Goal: Find specific page/section: Find specific page/section

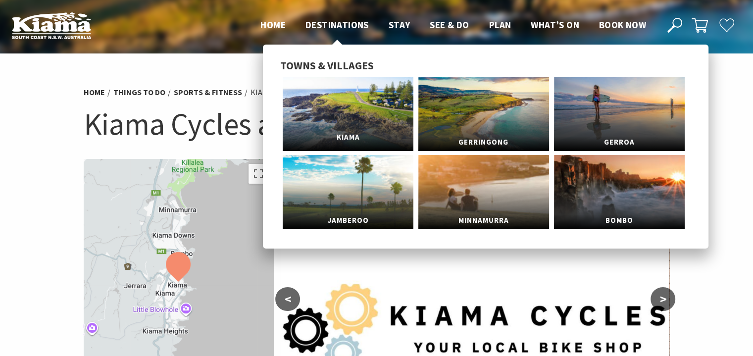
click at [357, 99] on link "Kiama" at bounding box center [348, 114] width 131 height 74
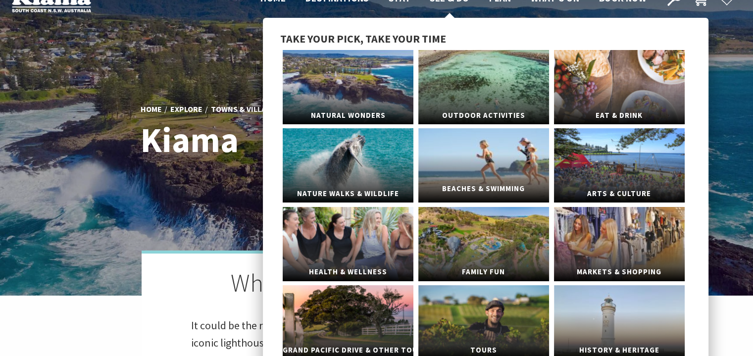
scroll to position [99, 0]
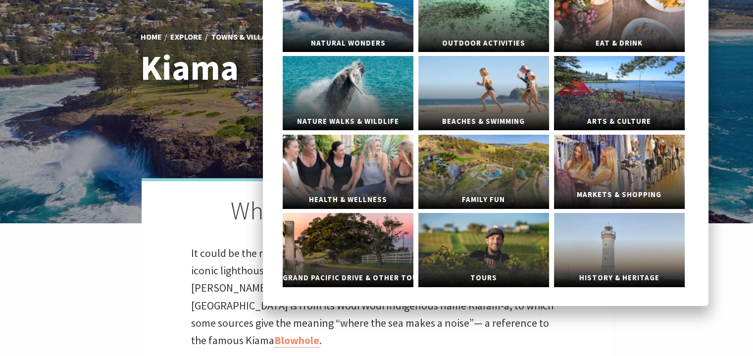
click at [598, 161] on link "Markets & Shopping" at bounding box center [619, 172] width 131 height 74
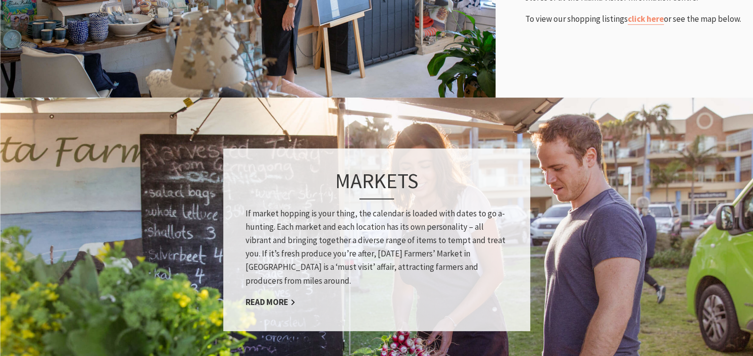
scroll to position [643, 0]
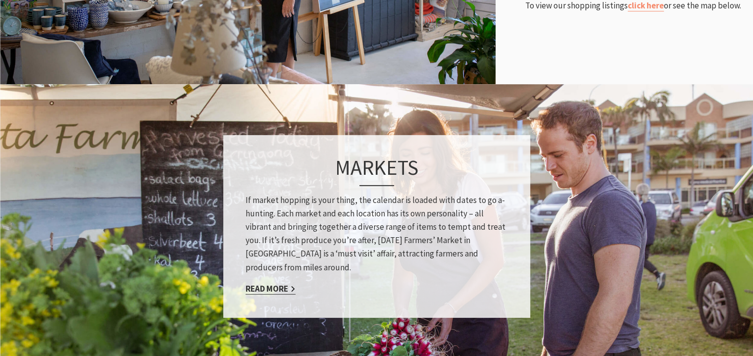
click at [267, 286] on link "Read More" at bounding box center [270, 288] width 50 height 11
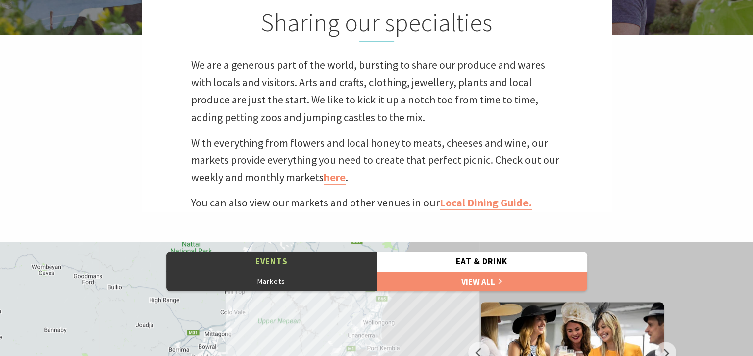
scroll to position [297, 0]
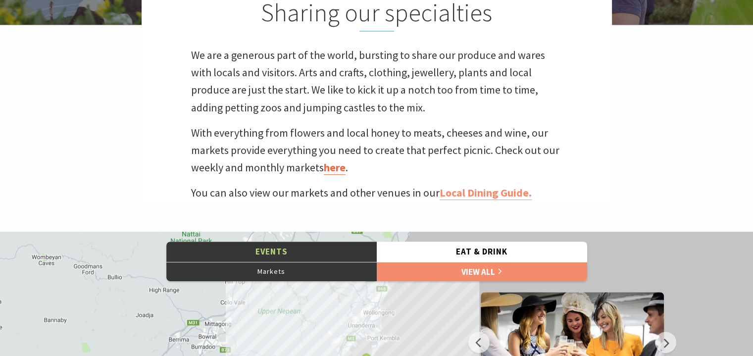
click at [336, 165] on link "here" at bounding box center [335, 167] width 22 height 14
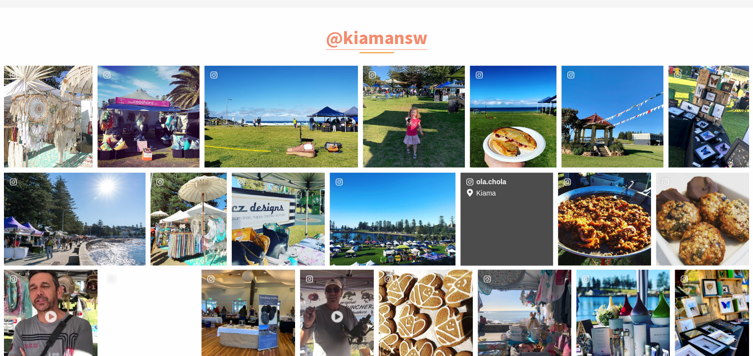
scroll to position [1881, 0]
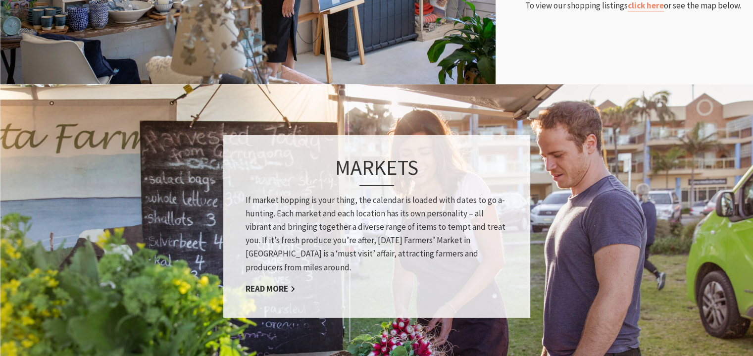
scroll to position [397, 765]
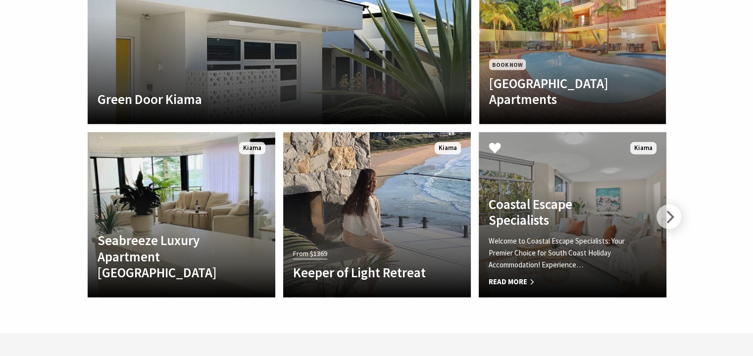
scroll to position [2277, 0]
